Goal: Task Accomplishment & Management: Manage account settings

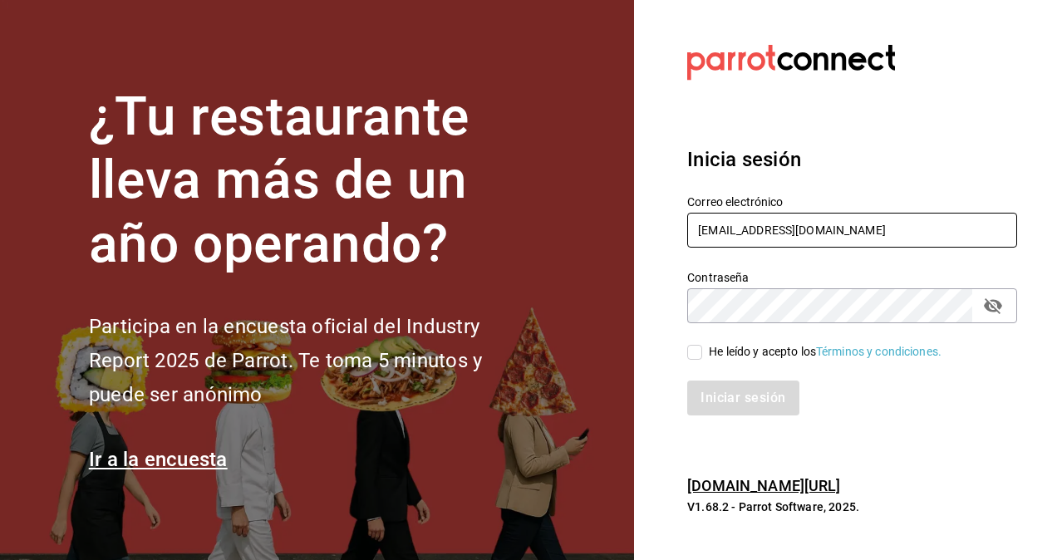
click at [873, 228] on input "[EMAIL_ADDRESS][DOMAIN_NAME]" at bounding box center [852, 230] width 330 height 35
type input "[EMAIL_ADDRESS][DOMAIN_NAME]"
click at [691, 353] on input "He leído y acepto los Términos y condiciones." at bounding box center [694, 352] width 15 height 15
checkbox input "true"
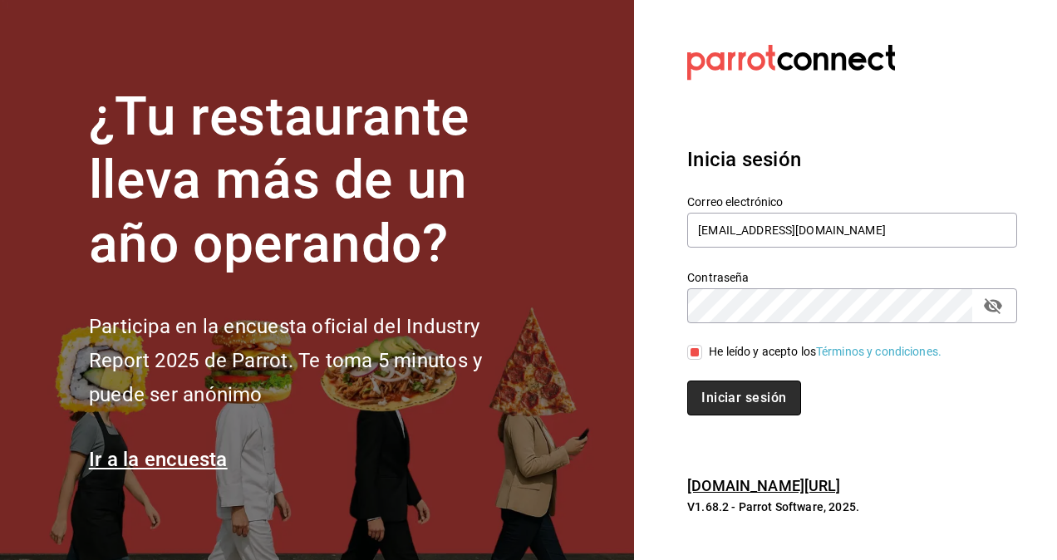
click at [722, 391] on button "Iniciar sesión" at bounding box center [743, 398] width 113 height 35
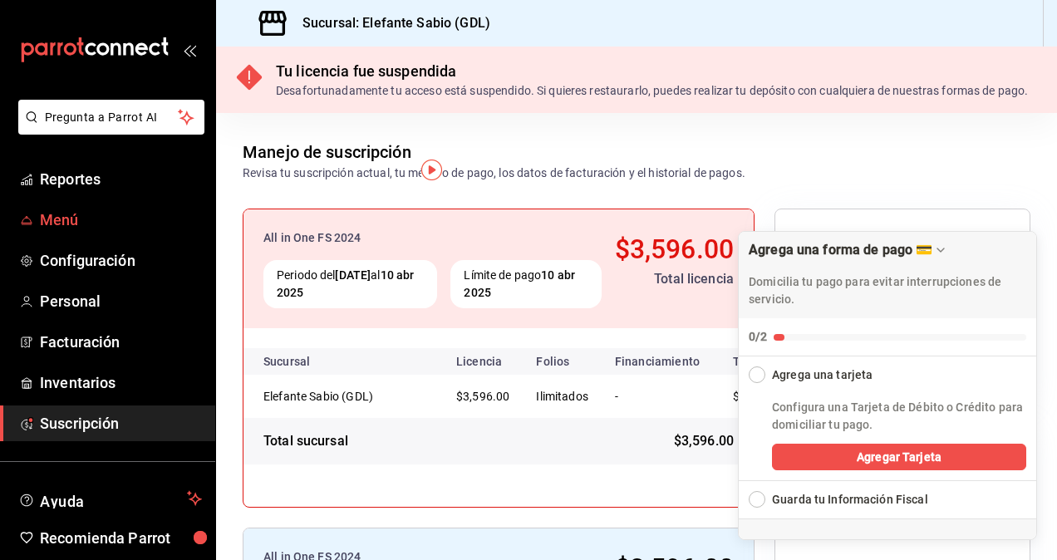
click at [85, 217] on span "Menú" at bounding box center [121, 220] width 162 height 22
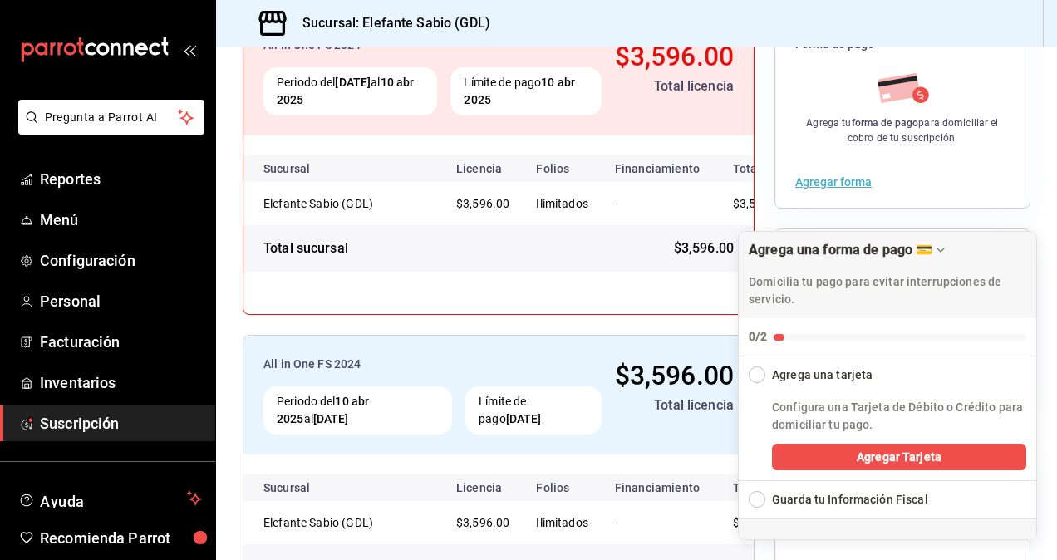
scroll to position [194, 0]
click at [93, 378] on span "Inventarios" at bounding box center [121, 382] width 162 height 22
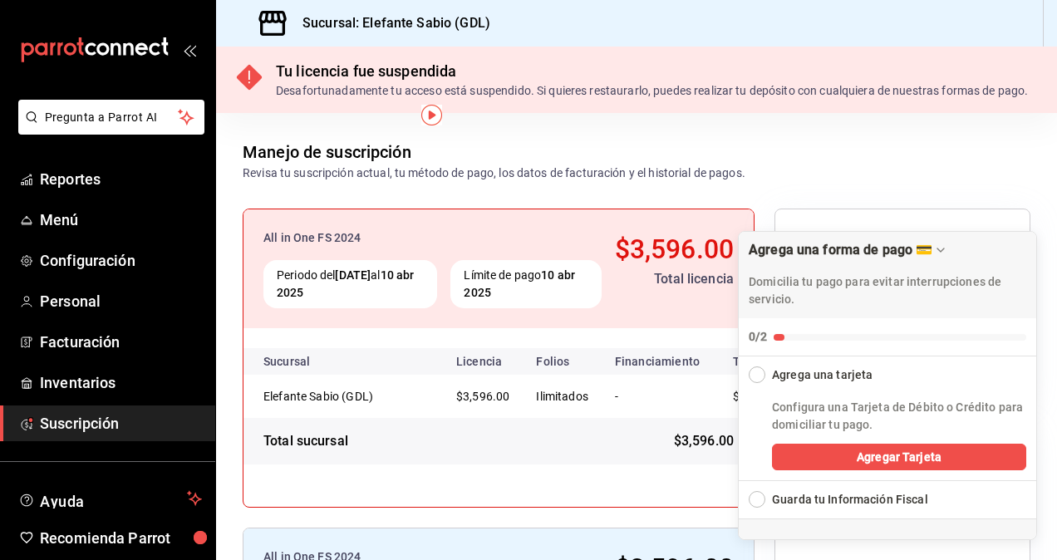
scroll to position [309, 0]
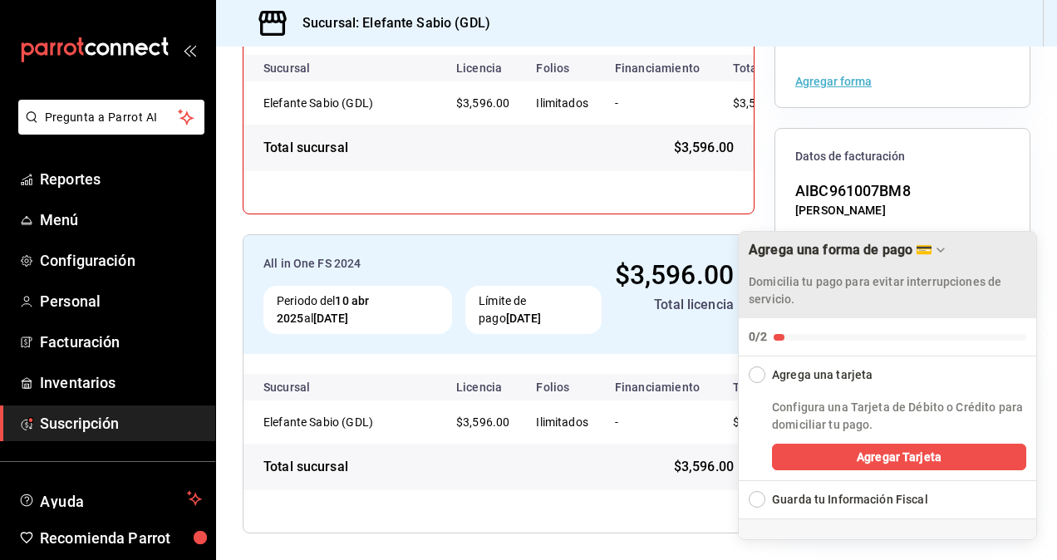
click at [927, 248] on div "Agrega una forma de pago 💳" at bounding box center [841, 250] width 184 height 16
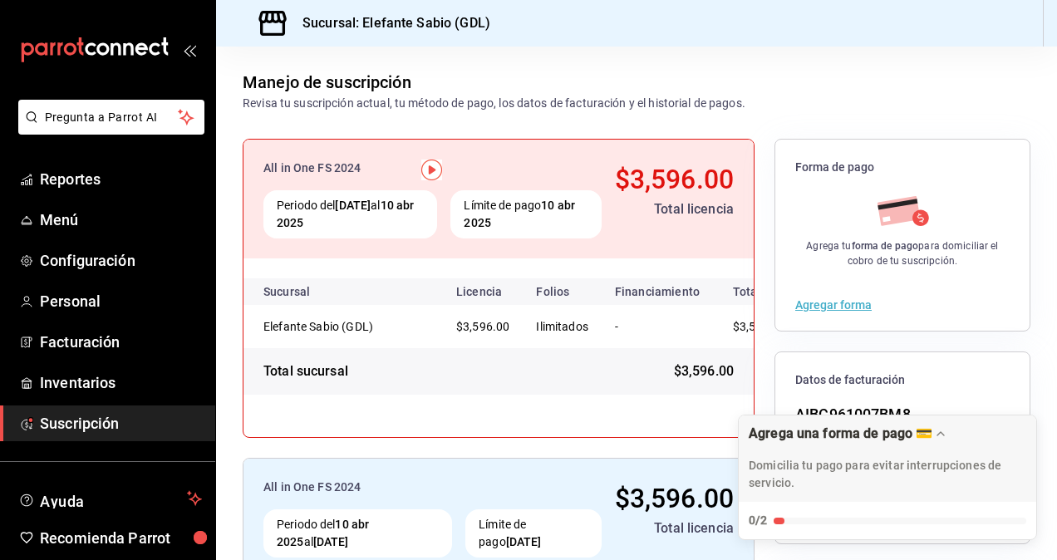
scroll to position [0, 0]
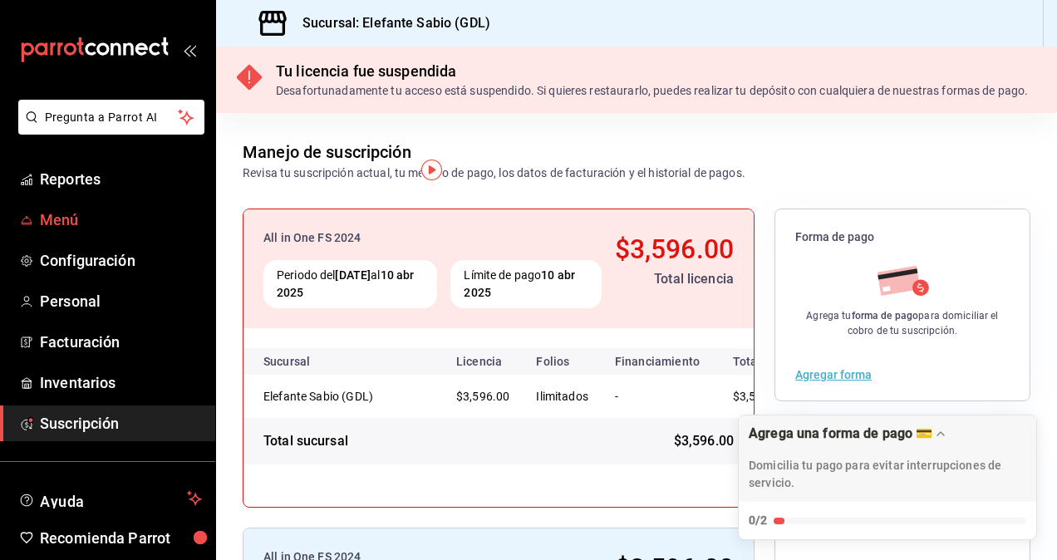
click at [80, 216] on span "Menú" at bounding box center [121, 220] width 162 height 22
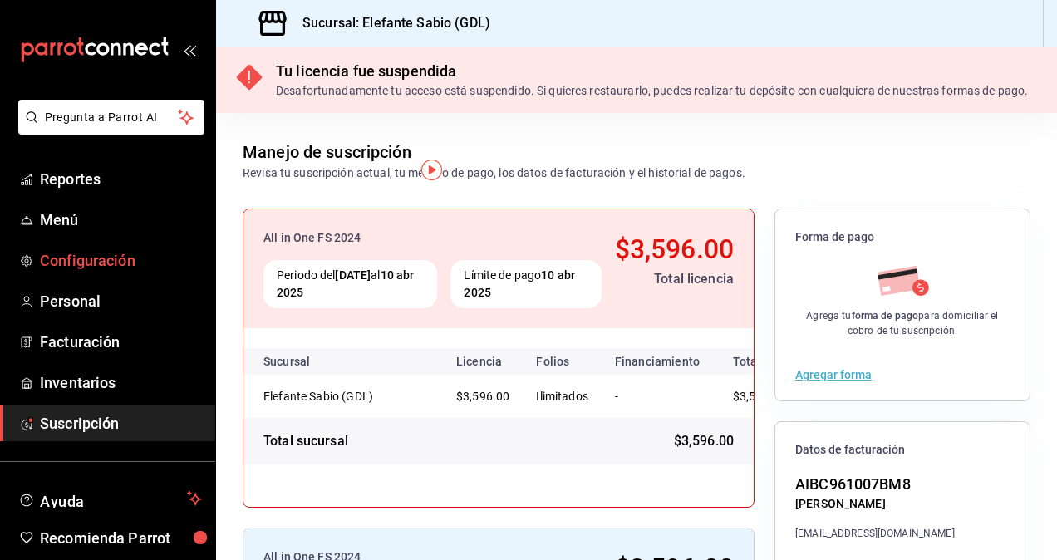
click at [101, 261] on span "Configuración" at bounding box center [121, 260] width 162 height 22
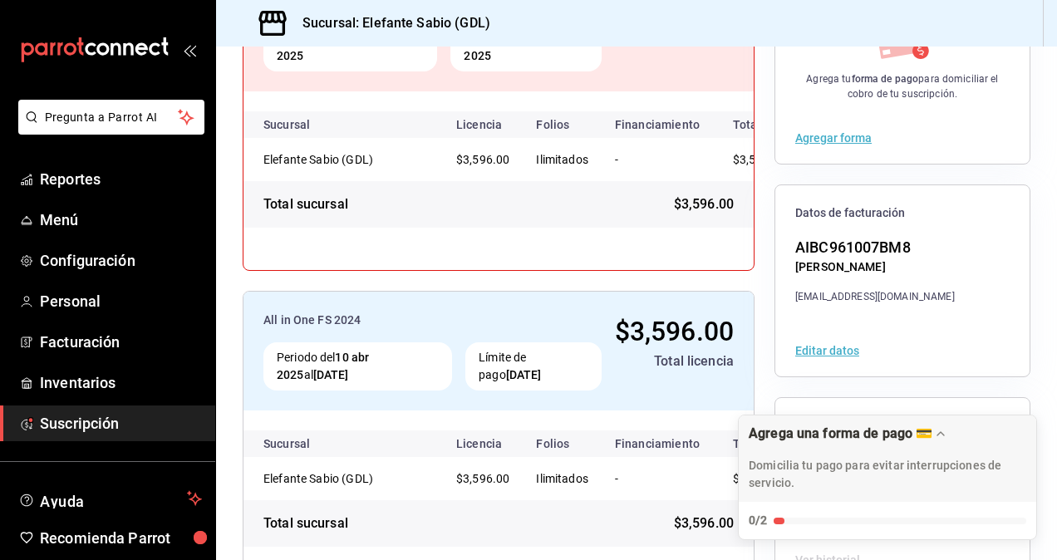
scroll to position [309, 0]
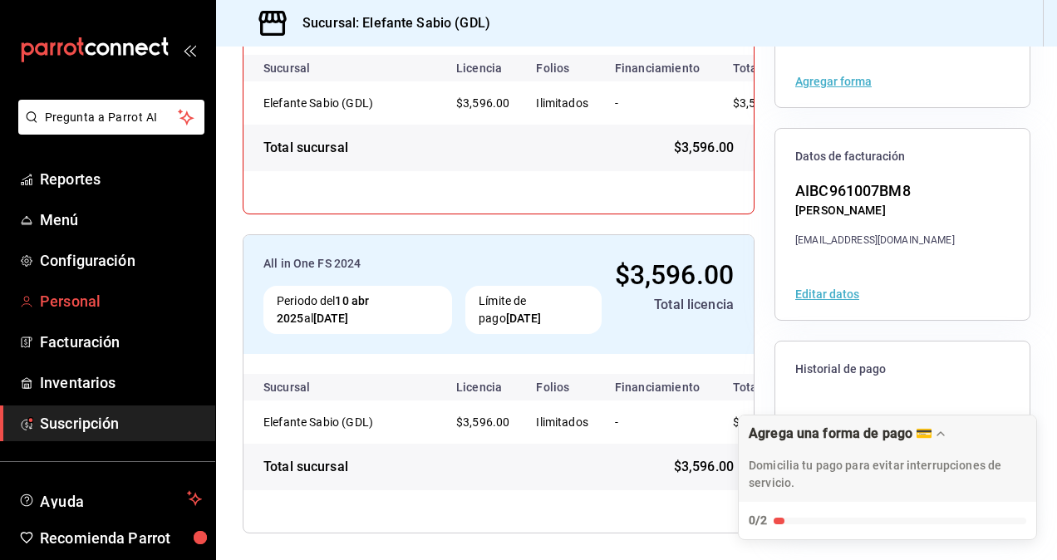
click at [86, 290] on span "Personal" at bounding box center [121, 301] width 162 height 22
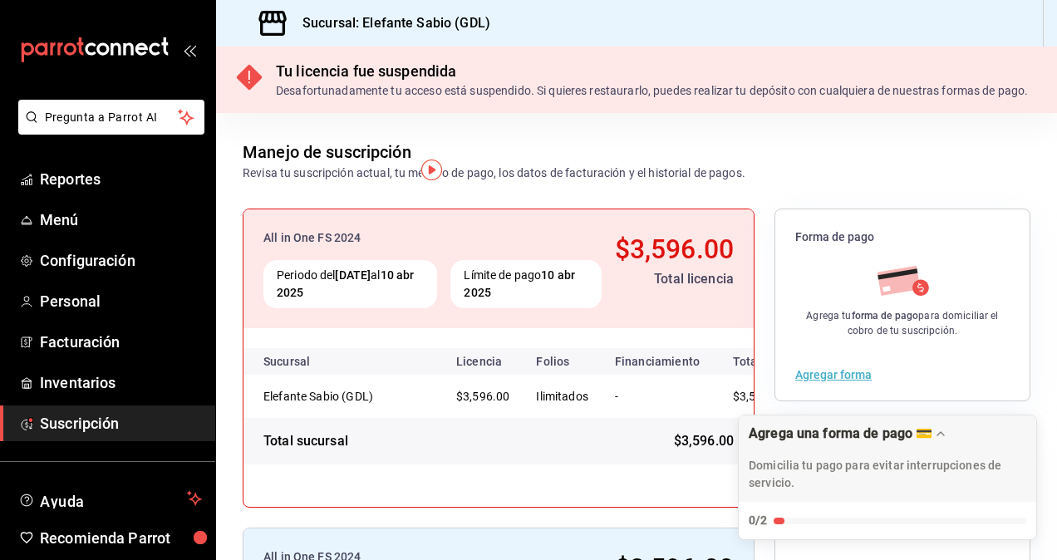
drag, startPoint x: 678, startPoint y: 150, endPoint x: 568, endPoint y: 180, distance: 113.7
click at [568, 180] on div "Manejo de suscripción Revisa tu suscripción actual, tu método de pago, los dato…" at bounding box center [636, 147] width 841 height 69
click at [76, 420] on span "Suscripción" at bounding box center [121, 423] width 162 height 22
click at [83, 219] on span "Menú" at bounding box center [121, 220] width 162 height 22
